Goal: Transaction & Acquisition: Subscribe to service/newsletter

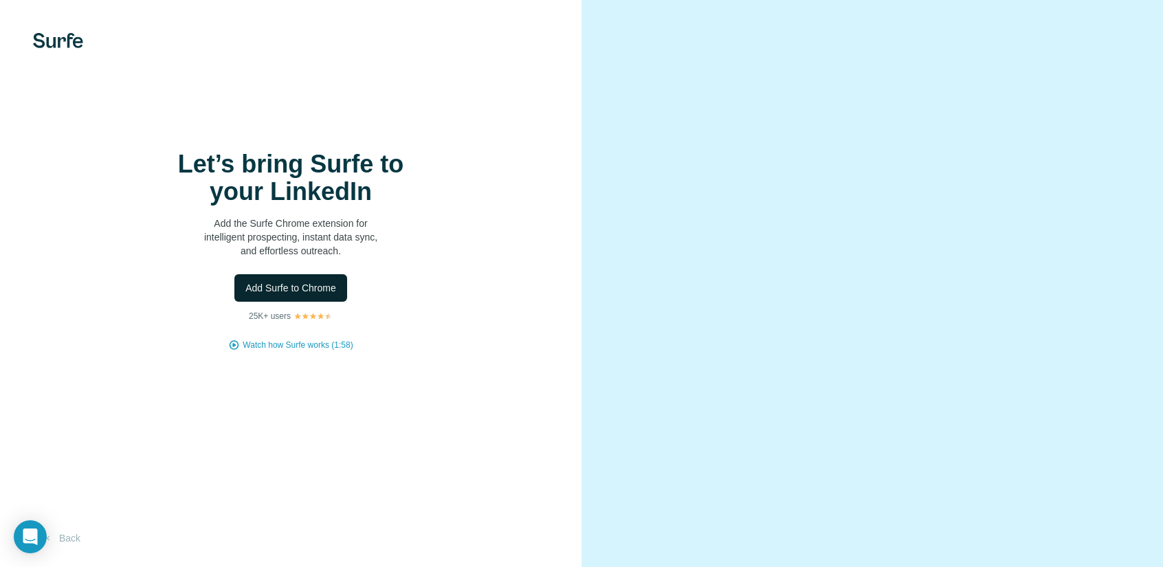
click at [320, 295] on span "Add Surfe to Chrome" at bounding box center [290, 288] width 91 height 14
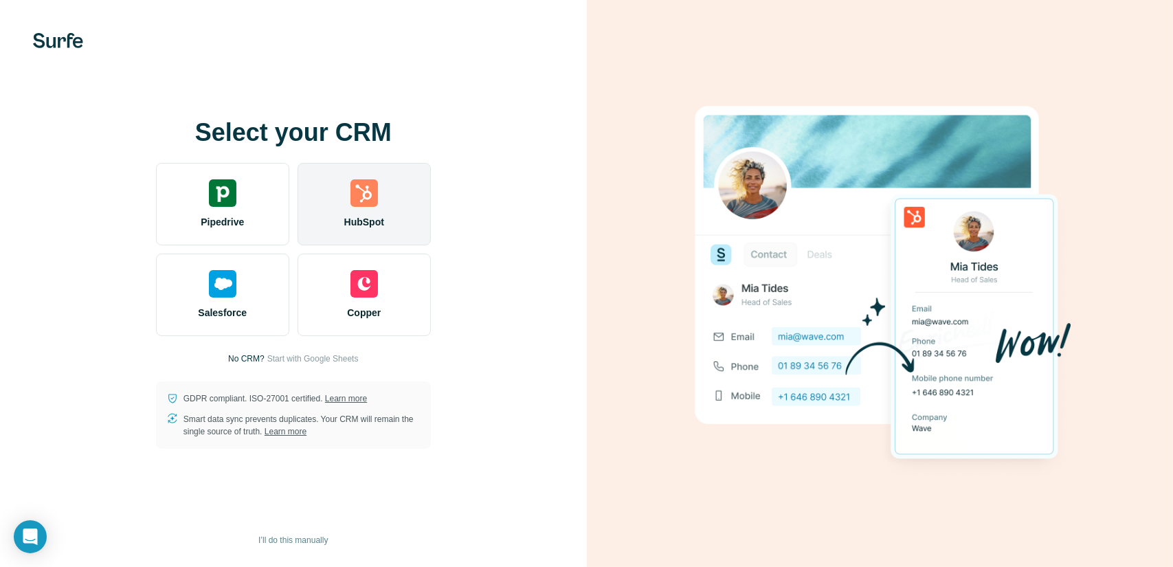
click at [366, 204] on img at bounding box center [364, 192] width 27 height 27
click at [373, 228] on span "HubSpot" at bounding box center [364, 222] width 40 height 14
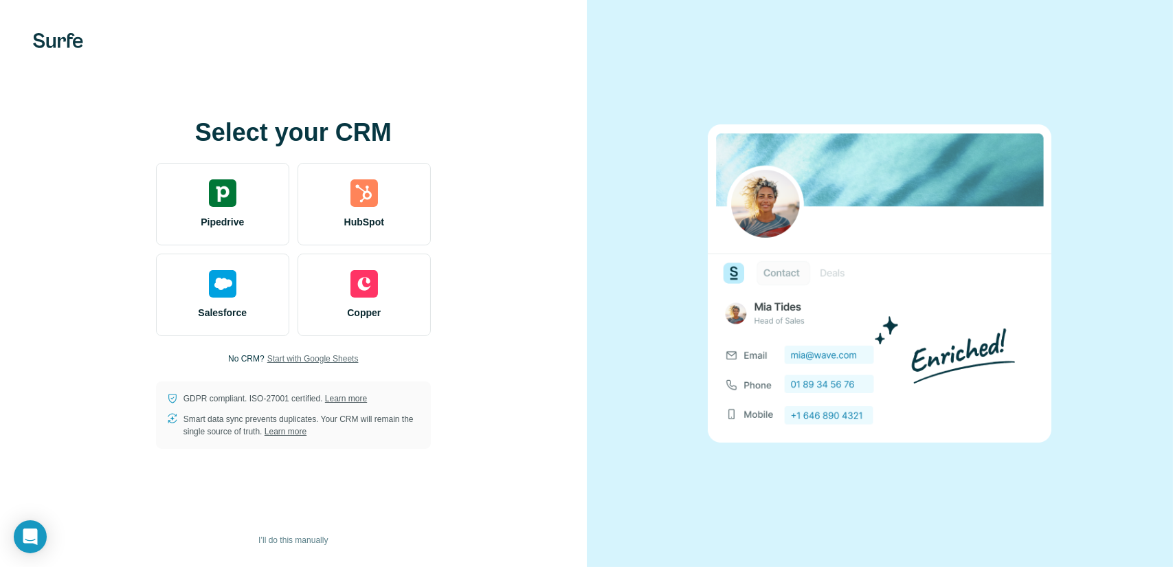
click at [315, 357] on span "Start with Google Sheets" at bounding box center [312, 359] width 91 height 12
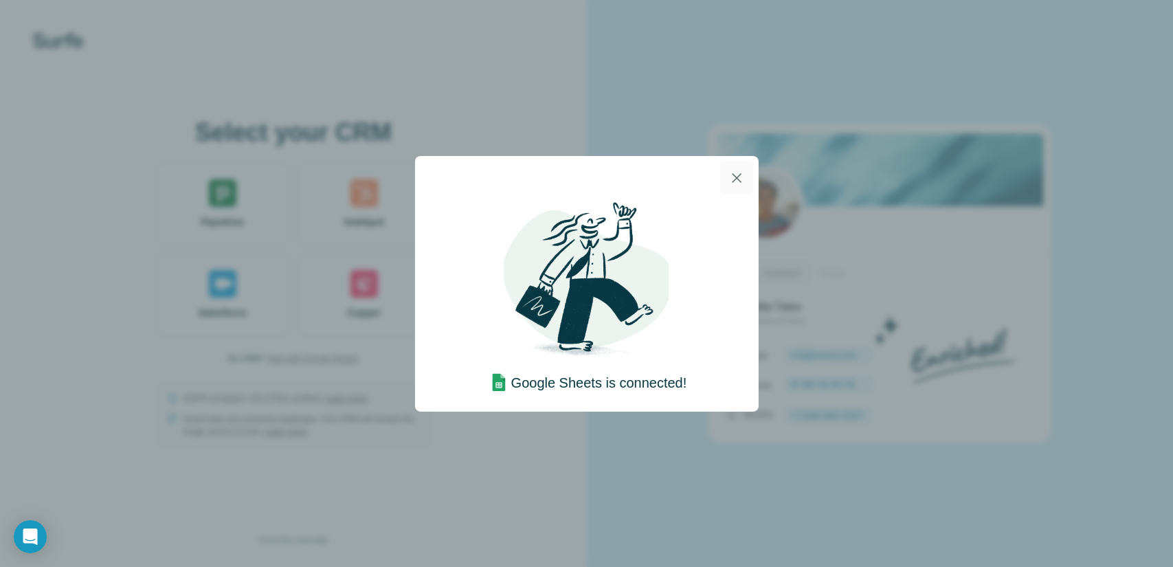
click at [733, 174] on icon "button" at bounding box center [737, 178] width 10 height 10
